Goal: Communication & Community: Answer question/provide support

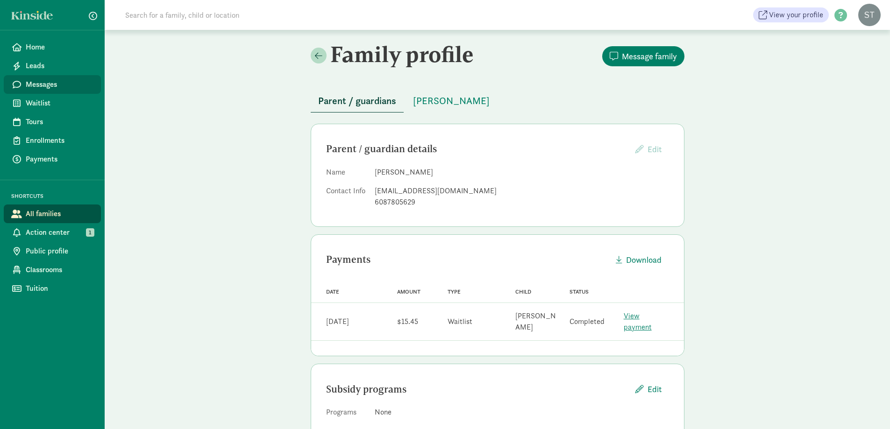
click at [53, 81] on span "Messages" at bounding box center [60, 84] width 68 height 11
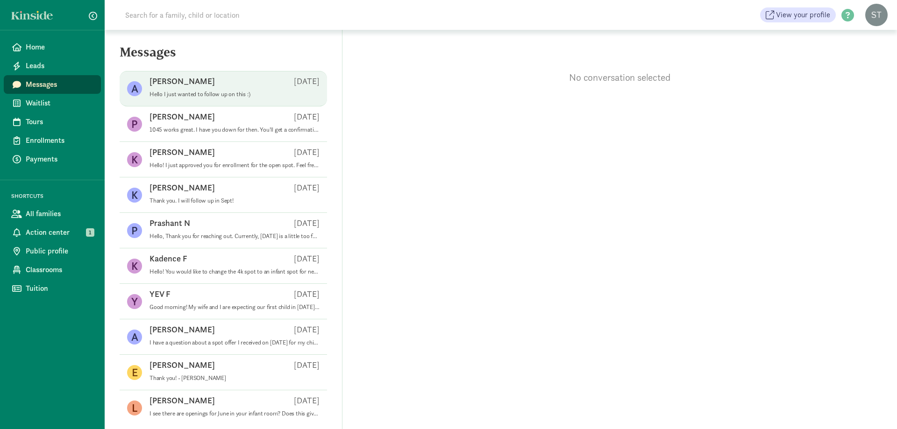
click at [219, 94] on p "Hello I just wanted to follow up on this :)" at bounding box center [234, 94] width 170 height 7
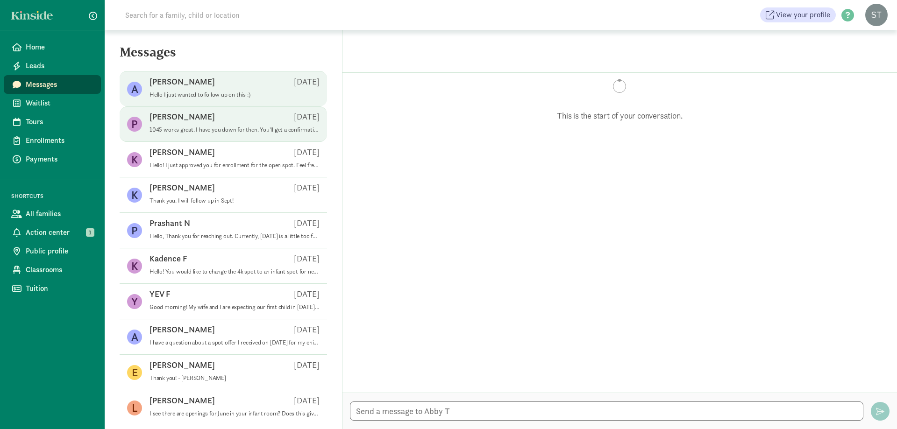
scroll to position [239, 0]
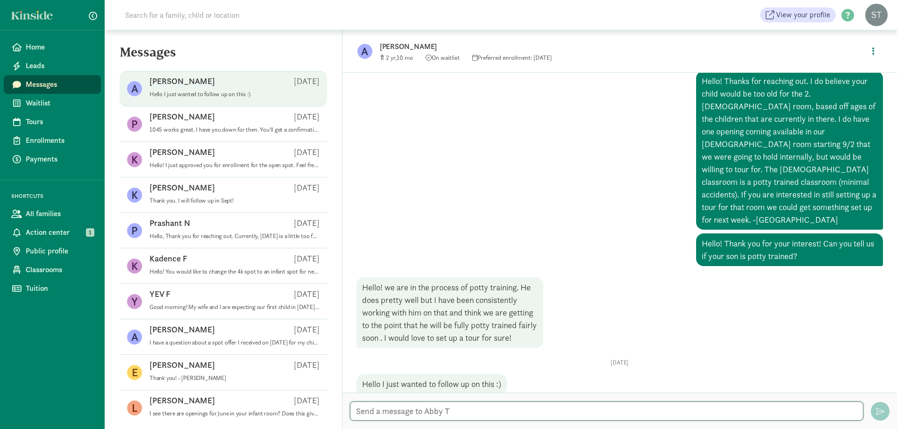
click at [462, 416] on textarea at bounding box center [606, 411] width 513 height 19
click at [458, 407] on textarea at bounding box center [606, 411] width 513 height 19
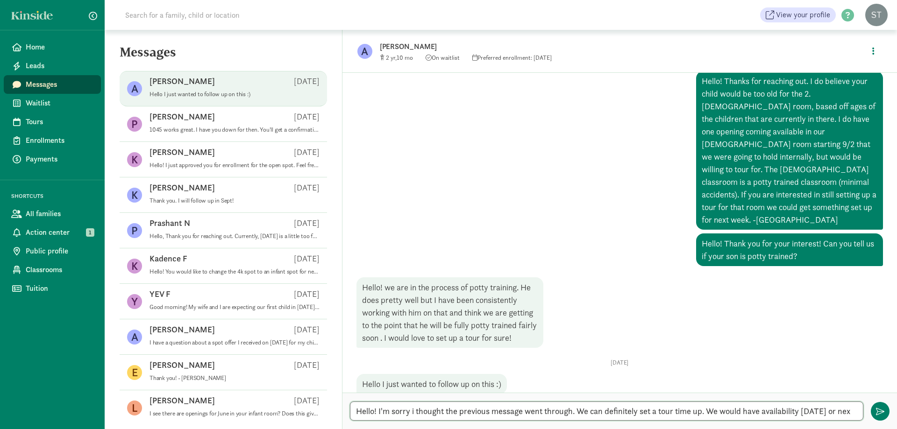
scroll to position [0, 0]
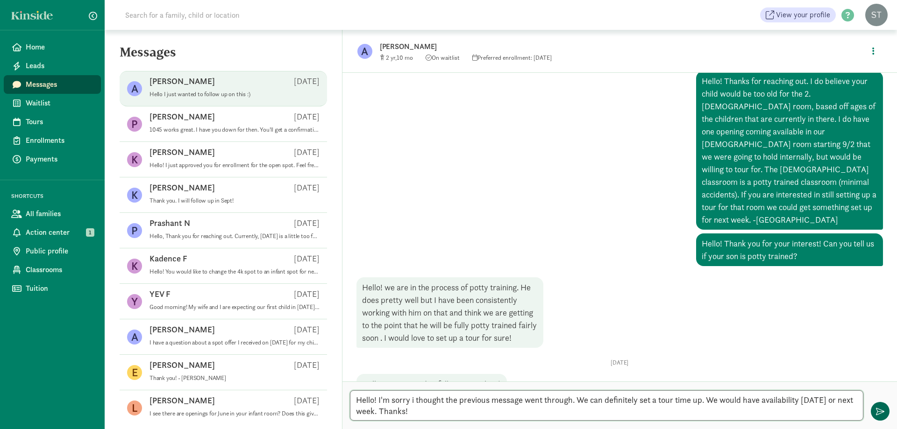
type textarea "Hello! I'm sorry i thought the previous message went through. We can definitely…"
click at [882, 406] on button "button" at bounding box center [879, 411] width 19 height 19
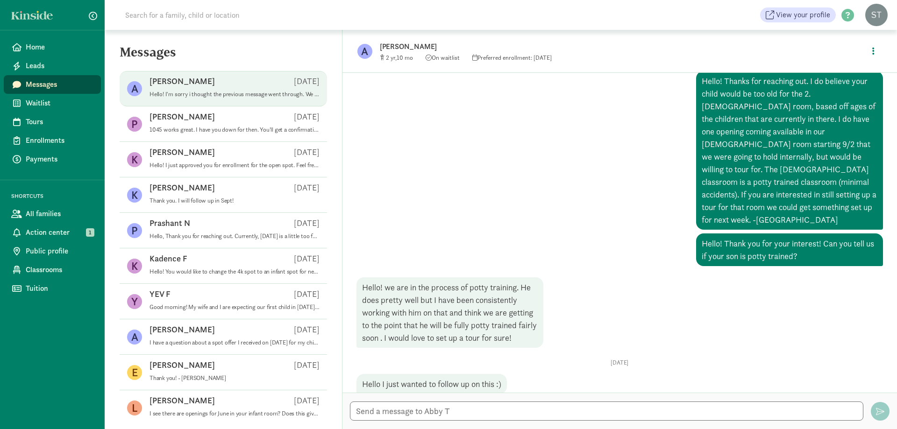
scroll to position [323, 0]
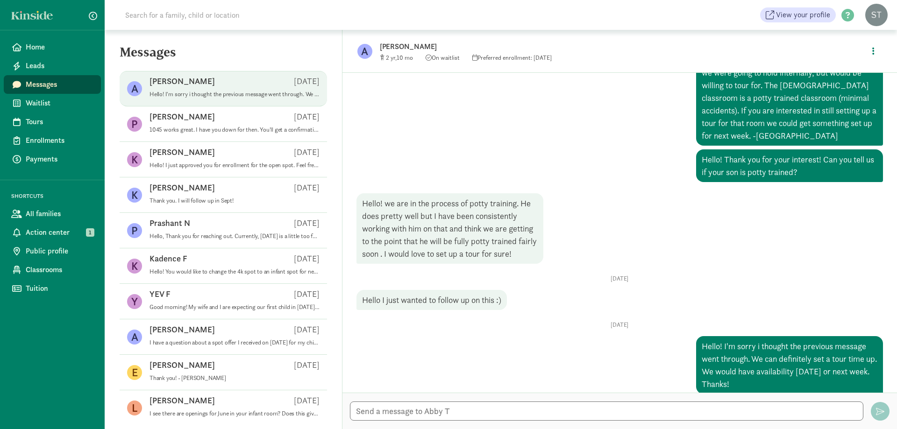
click at [222, 100] on span "Abby T Aug 26 Hello! I'm sorry i thought the previous message went through. We …" at bounding box center [234, 89] width 170 height 26
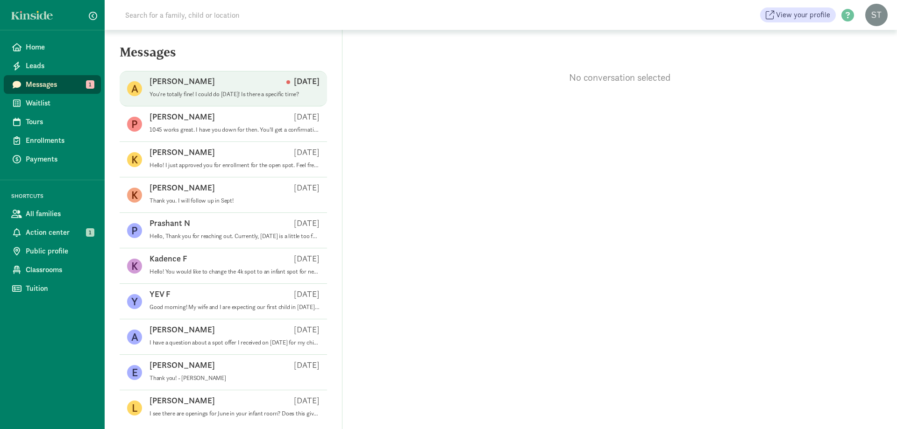
click at [176, 92] on p "You're totally fine! I could do this Friday! Is there a specific time?" at bounding box center [234, 94] width 170 height 7
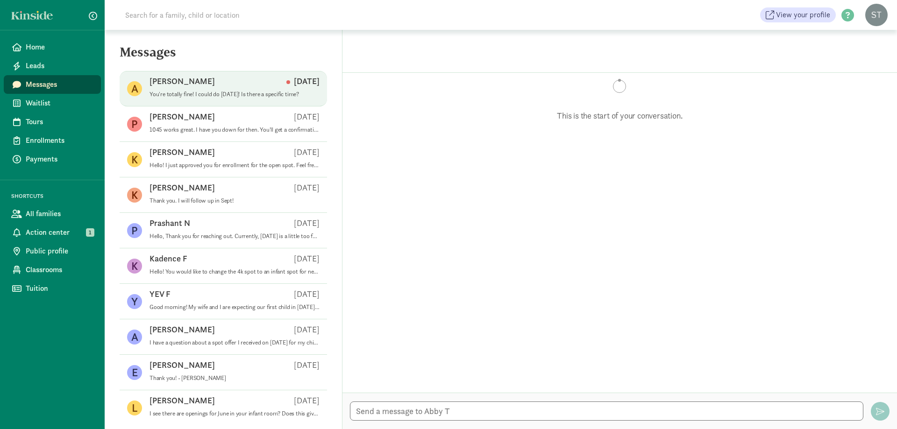
scroll to position [367, 0]
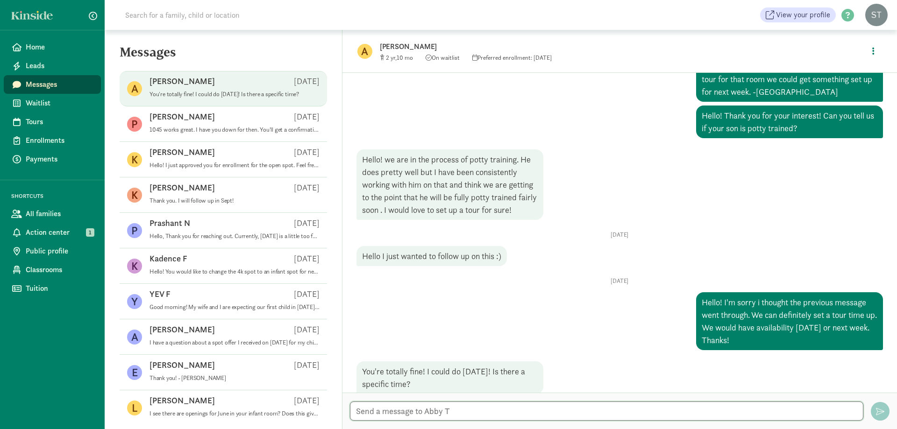
click at [490, 419] on textarea at bounding box center [606, 411] width 513 height 19
type textarea "We could do any time between 8am and 10"
click at [881, 416] on button "button" at bounding box center [879, 411] width 19 height 19
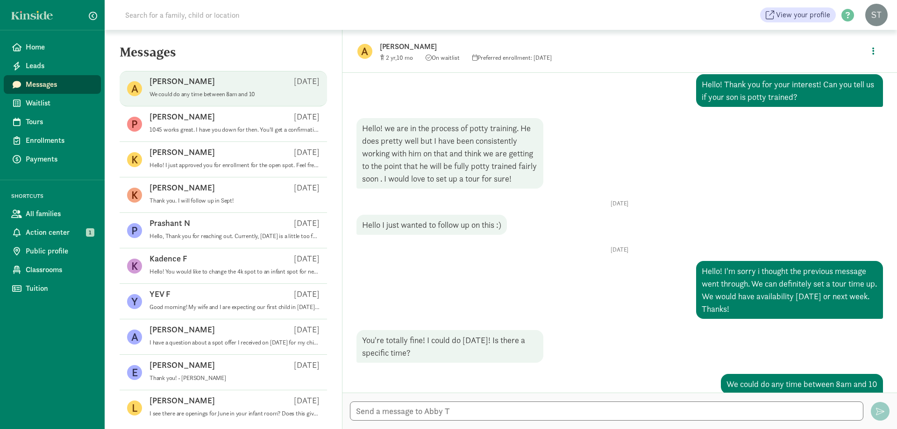
click at [262, 17] on input at bounding box center [251, 15] width 262 height 19
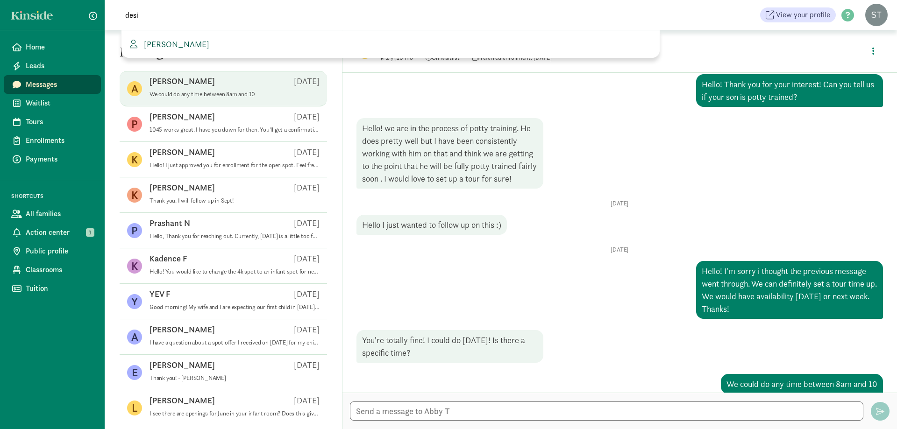
type input "desi"
click at [188, 40] on span "Desiree Meunier" at bounding box center [174, 44] width 69 height 11
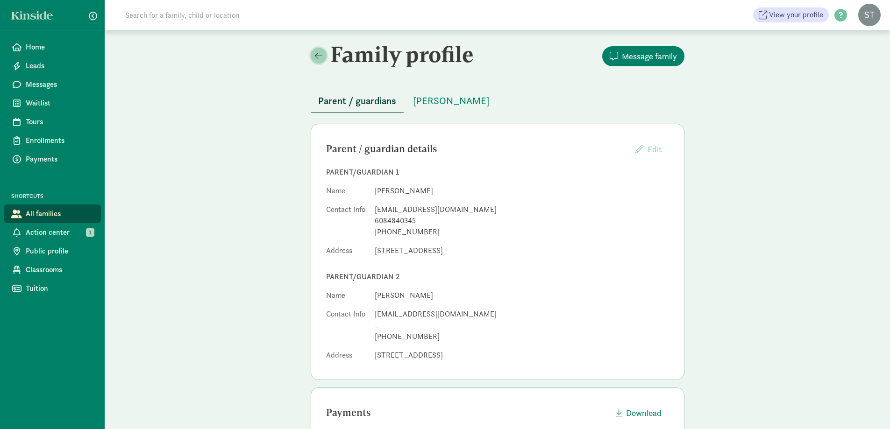
click at [324, 55] on link at bounding box center [319, 56] width 16 height 16
